Goal: Information Seeking & Learning: Check status

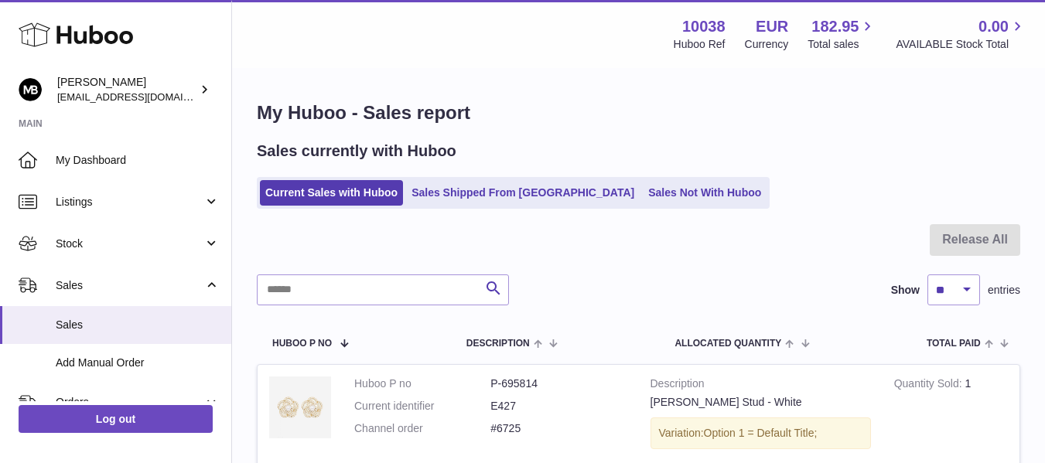
scroll to position [258, 0]
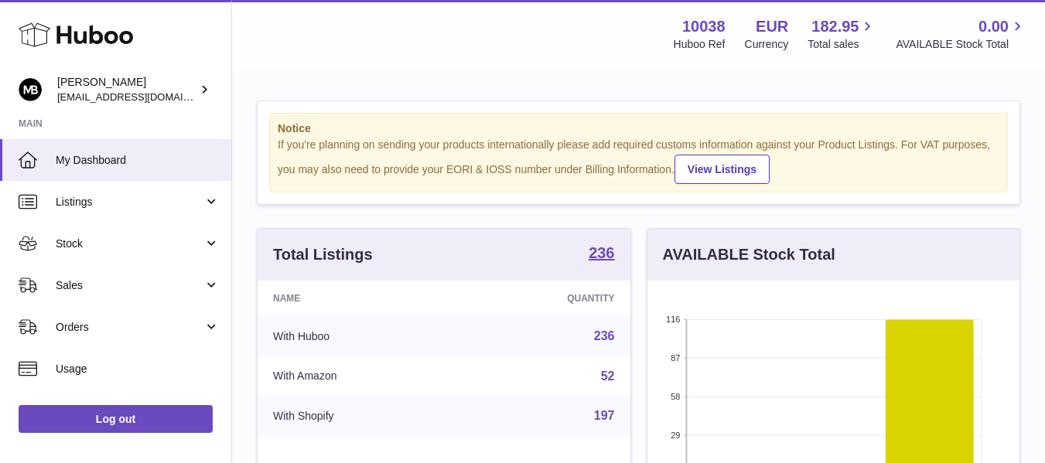
scroll to position [241, 372]
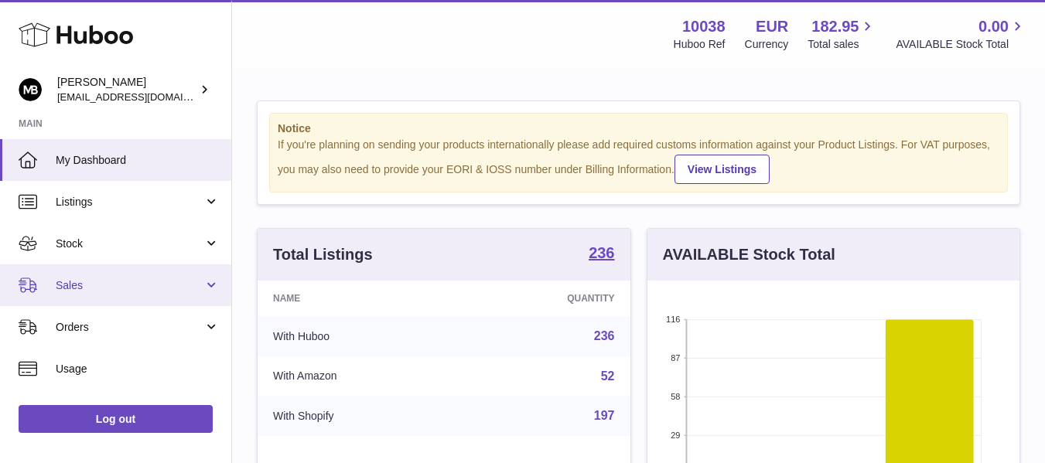
click at [84, 278] on span "Sales" at bounding box center [130, 285] width 148 height 15
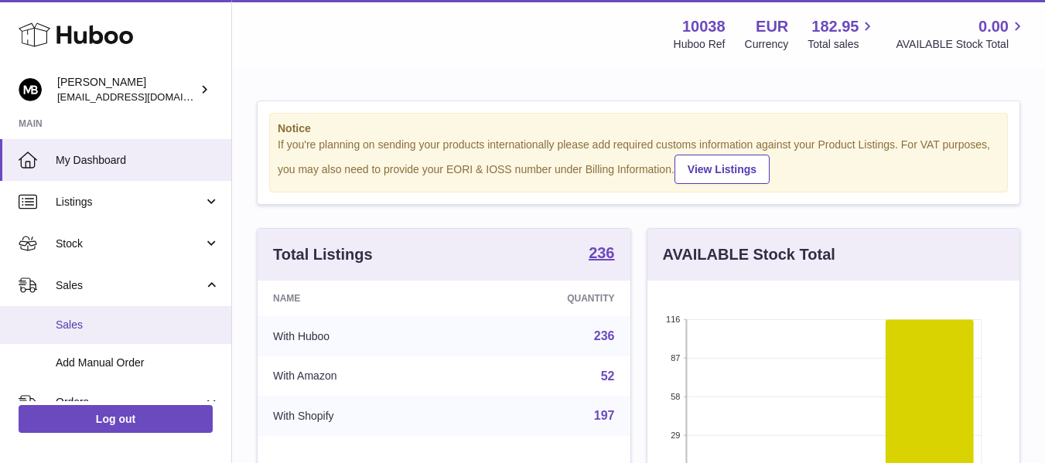
click at [77, 309] on link "Sales" at bounding box center [115, 325] width 231 height 38
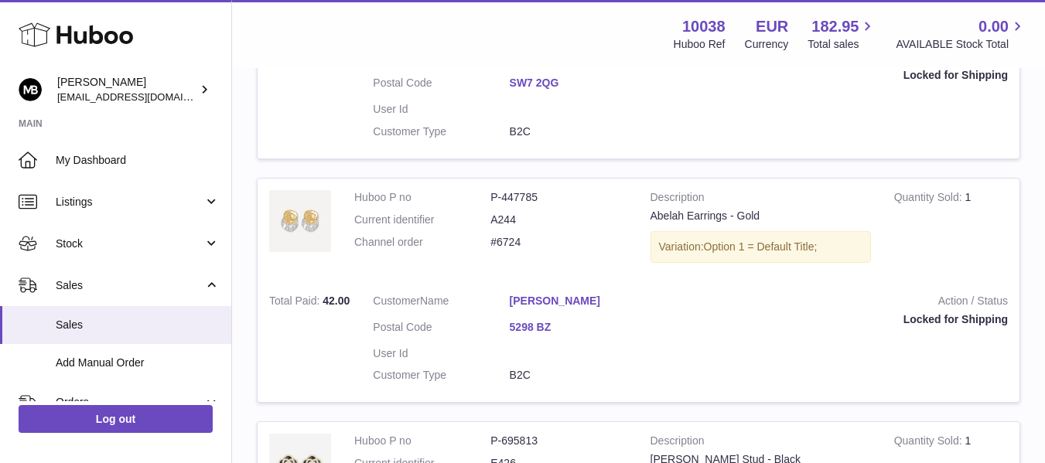
scroll to position [402, 0]
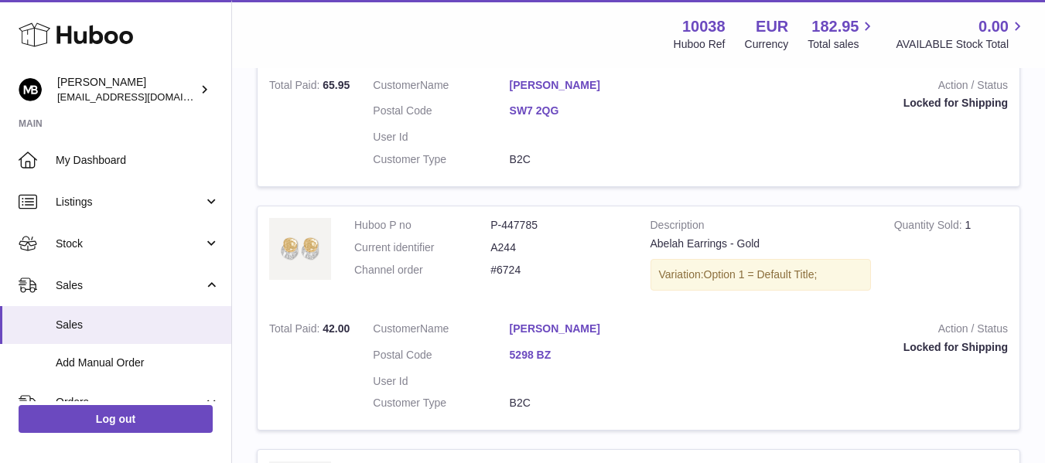
click at [525, 36] on div "Menu Huboo 10038 Huboo Ref EUR Currency 182.95 Total sales 0.00 AVAILABLE Stock…" at bounding box center [639, 34] width 776 height 36
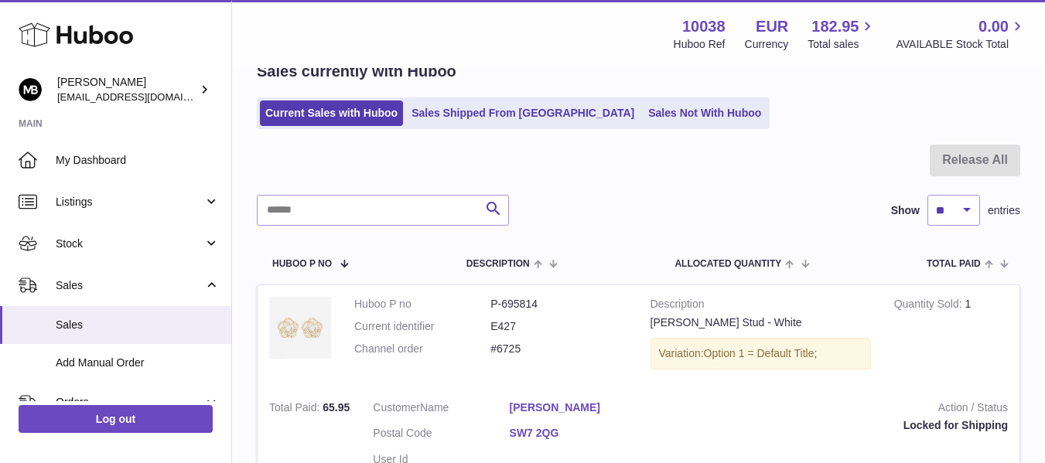
scroll to position [129, 0]
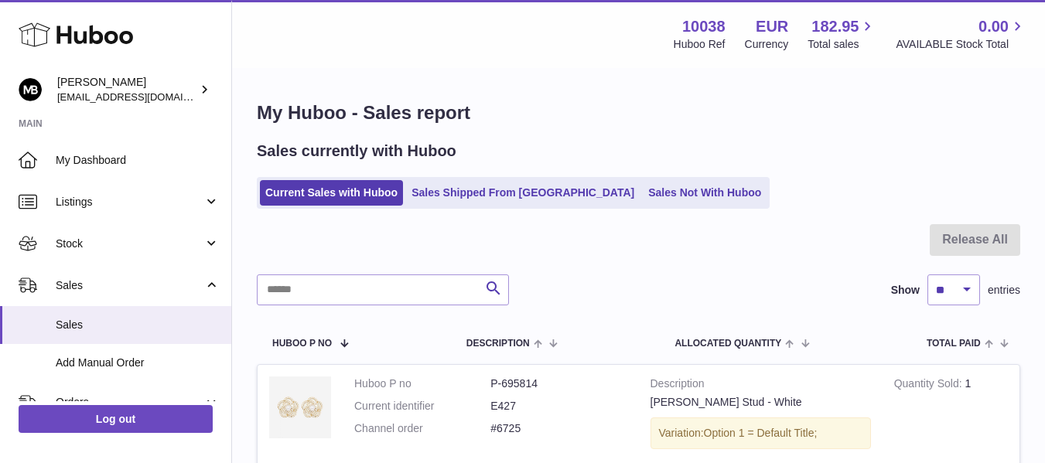
click at [538, 65] on div "Menu Huboo 10038 Huboo Ref EUR Currency 182.95 Total sales 0.00 AVAILABLE Stock…" at bounding box center [638, 34] width 813 height 68
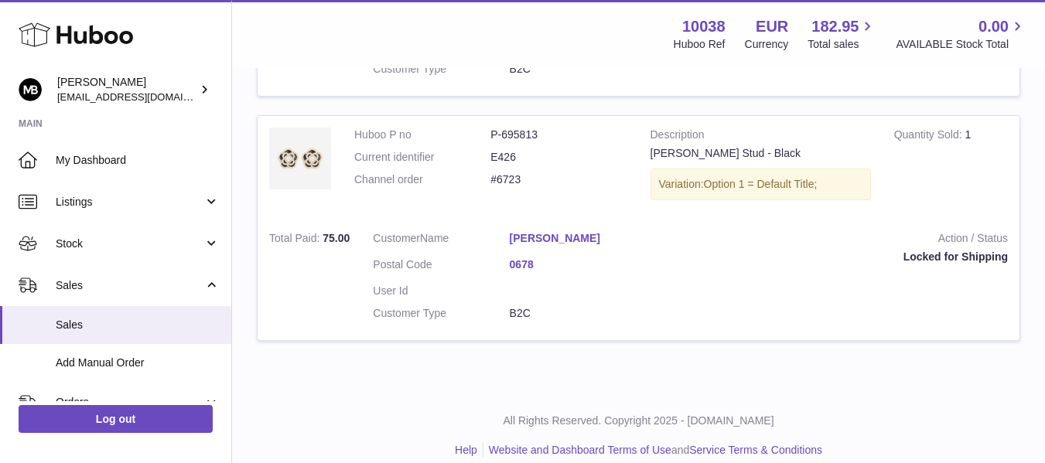
scroll to position [754, 0]
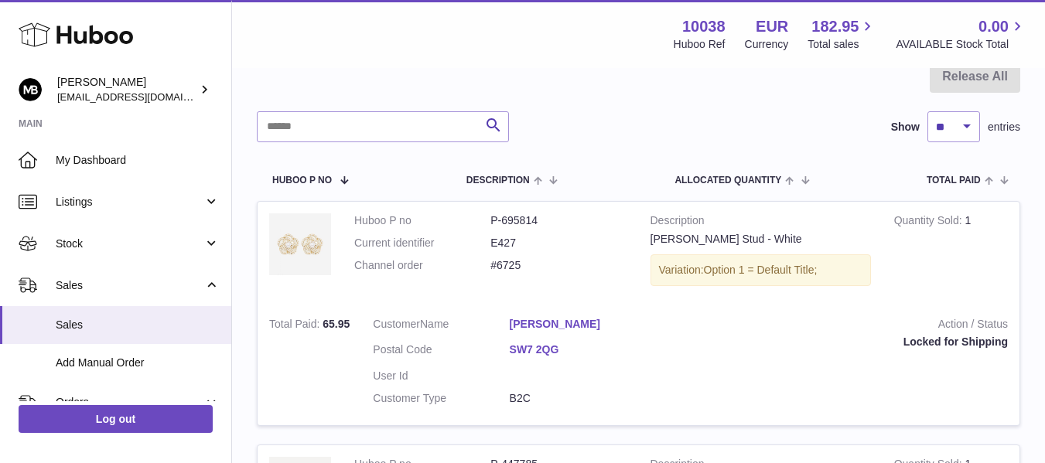
scroll to position [258, 0]
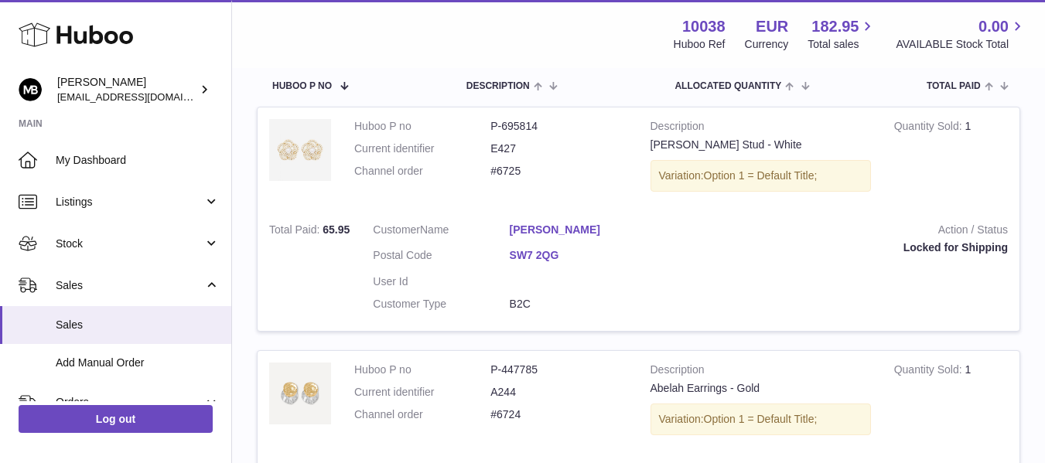
click at [640, 312] on dd "B2C" at bounding box center [578, 304] width 136 height 15
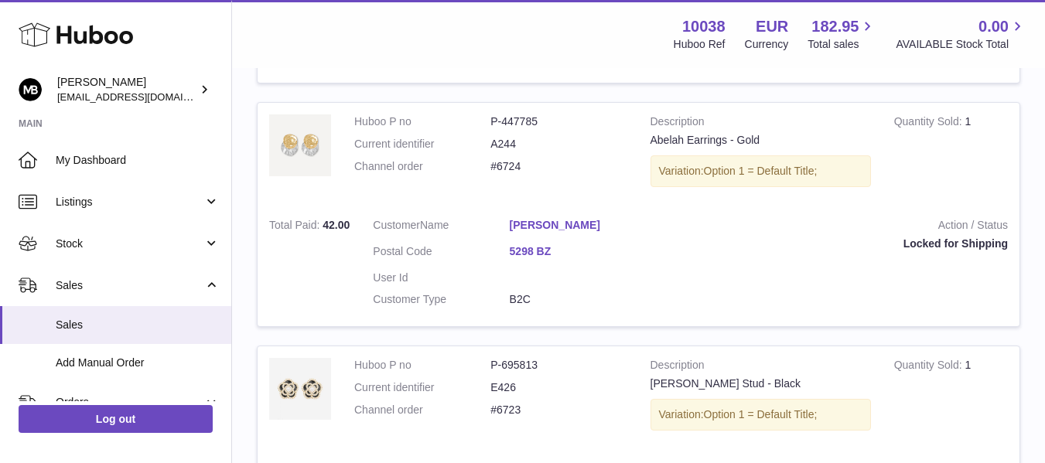
scroll to position [505, 0]
click at [585, 57] on div "Menu Huboo 10038 Huboo Ref EUR Currency 182.95 Total sales 0.00 AVAILABLE Stock…" at bounding box center [638, 34] width 813 height 68
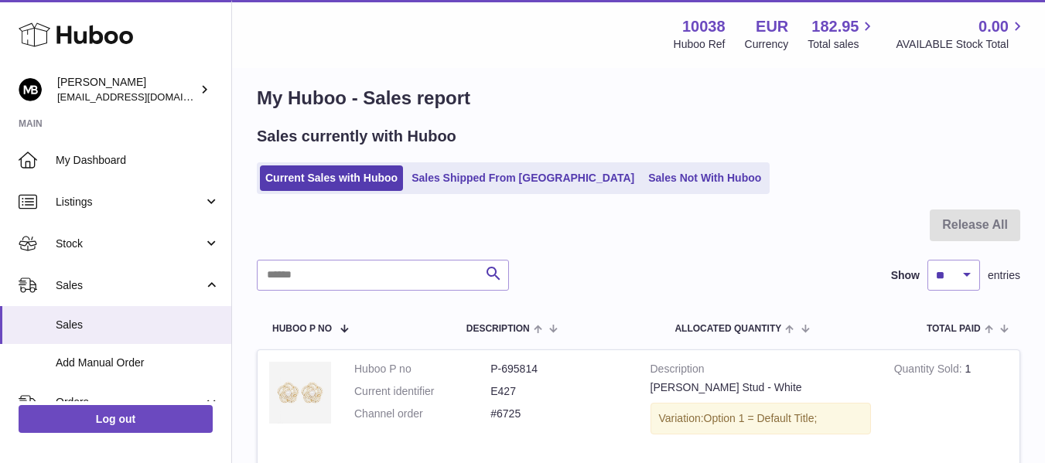
scroll to position [0, 0]
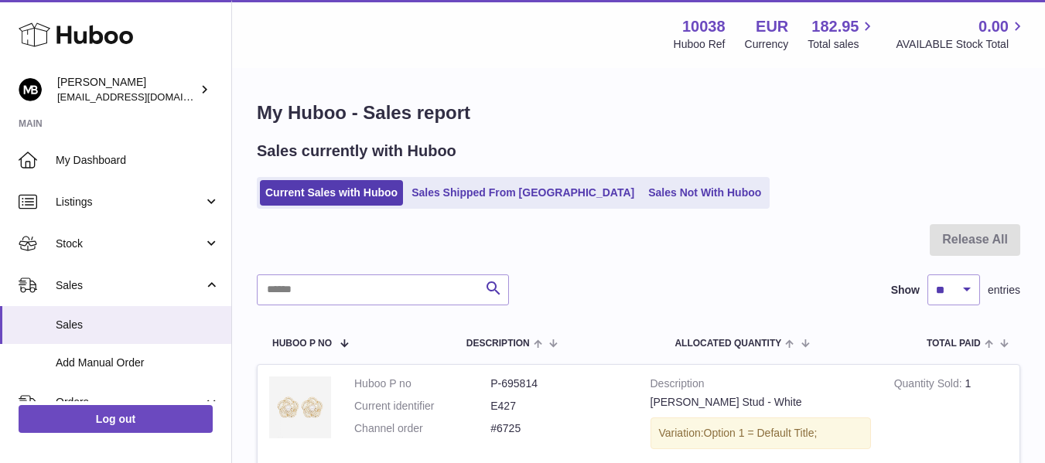
click at [725, 291] on div "Search Show ** ** ** *** entries" at bounding box center [638, 290] width 763 height 31
click at [681, 280] on div "Search Show ** ** ** *** entries" at bounding box center [638, 290] width 763 height 31
click at [608, 142] on div "Sales currently with Huboo" at bounding box center [638, 151] width 763 height 21
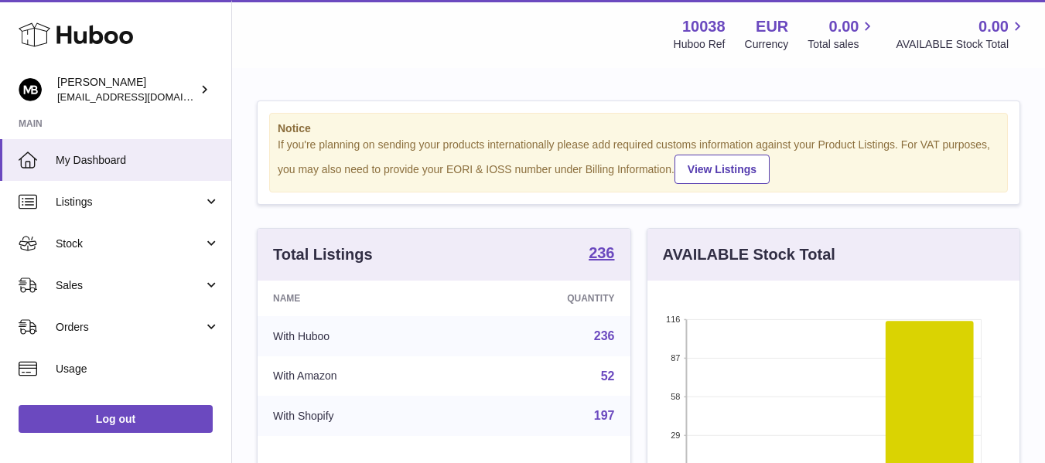
scroll to position [241, 372]
click at [519, 101] on div "Notice If you're planning on sending your products internationally please add r…" at bounding box center [638, 153] width 763 height 104
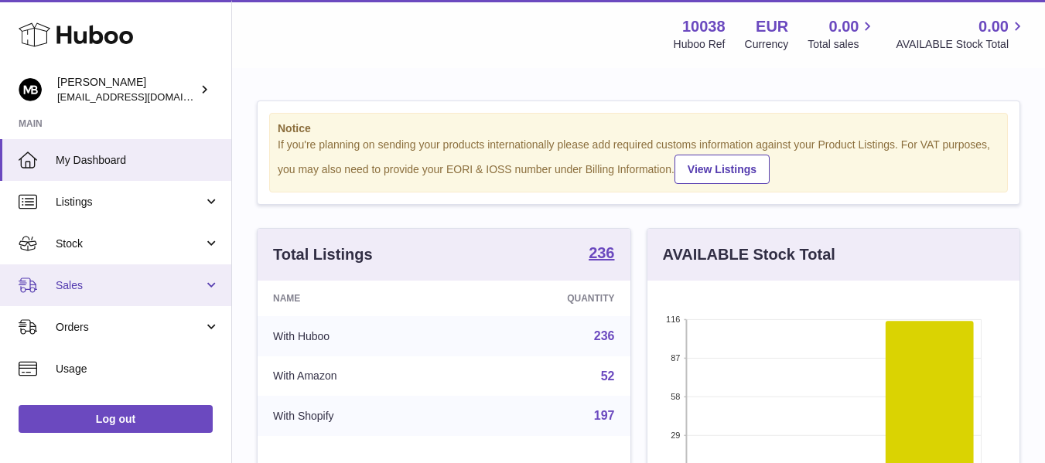
click at [79, 296] on link "Sales" at bounding box center [115, 286] width 231 height 42
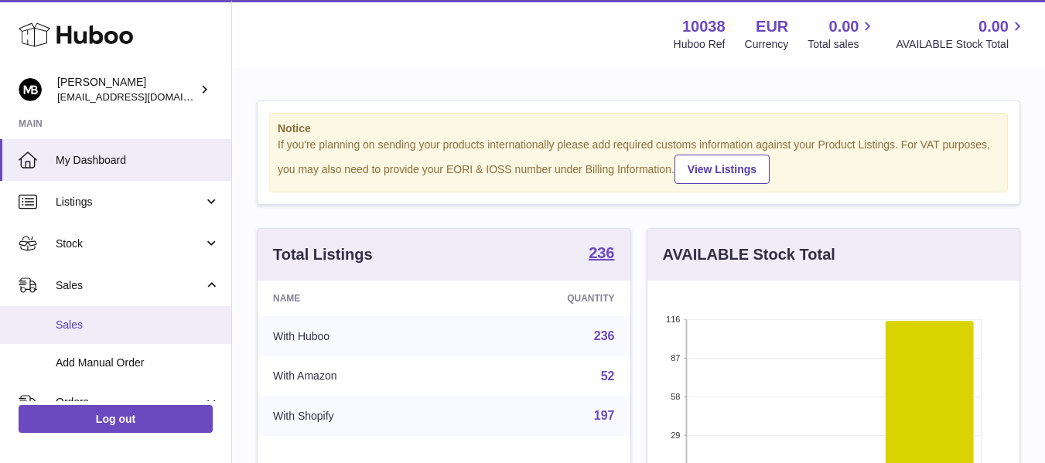
click at [82, 323] on span "Sales" at bounding box center [138, 325] width 164 height 15
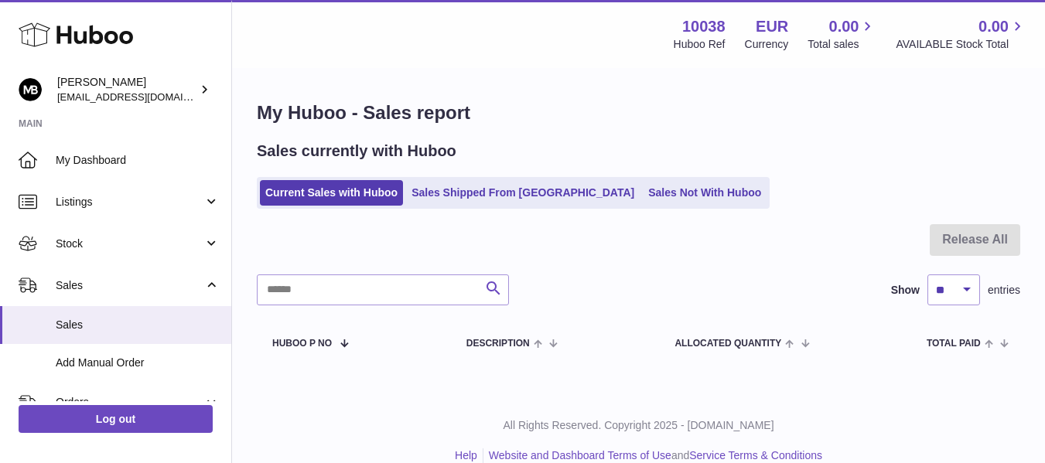
scroll to position [23, 0]
